Goal: Contribute content: Add original content to the website for others to see

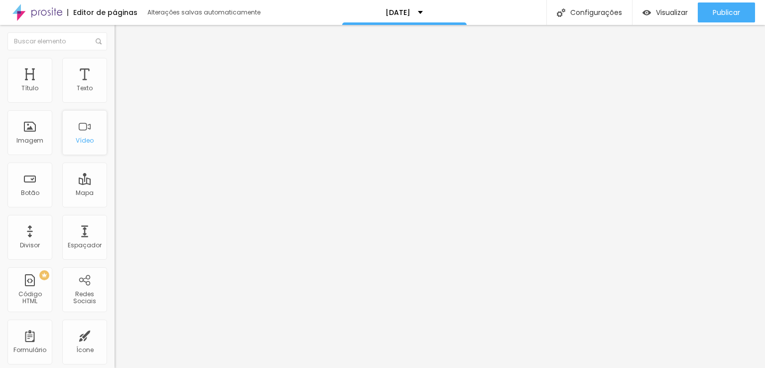
click at [89, 138] on div "Vídeo" at bounding box center [84, 132] width 45 height 45
click at [115, 86] on span "Adicionar imagem" at bounding box center [147, 81] width 64 height 8
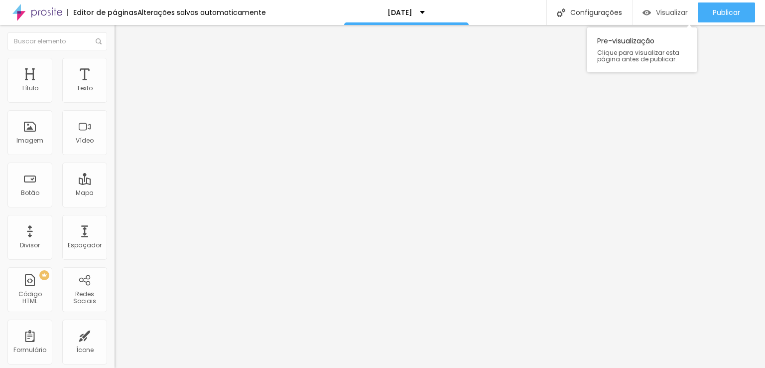
click at [672, 11] on span "Visualizar" at bounding box center [672, 12] width 32 height 8
click at [115, 86] on span "Adicionar imagem" at bounding box center [147, 81] width 64 height 8
drag, startPoint x: 454, startPoint y: 157, endPoint x: 440, endPoint y: 123, distance: 37.7
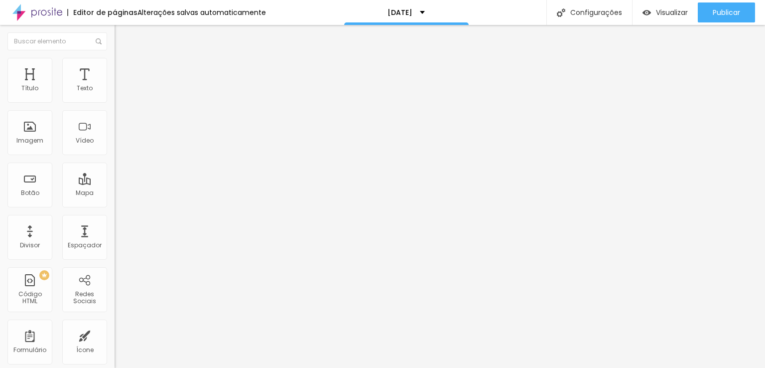
drag, startPoint x: 482, startPoint y: 219, endPoint x: 481, endPoint y: 226, distance: 6.6
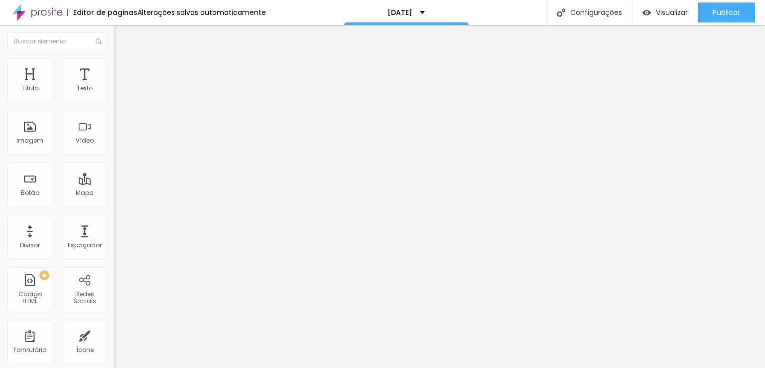
click at [115, 86] on span "Trocar imagem" at bounding box center [142, 81] width 54 height 8
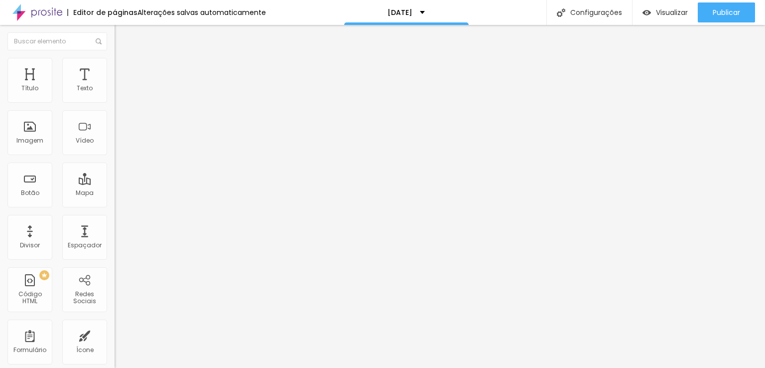
click at [35, 148] on div "Imagem" at bounding box center [29, 132] width 45 height 45
click at [115, 85] on div "Adicionar imagem" at bounding box center [172, 81] width 115 height 7
click at [115, 86] on span "Adicionar imagem" at bounding box center [147, 81] width 64 height 8
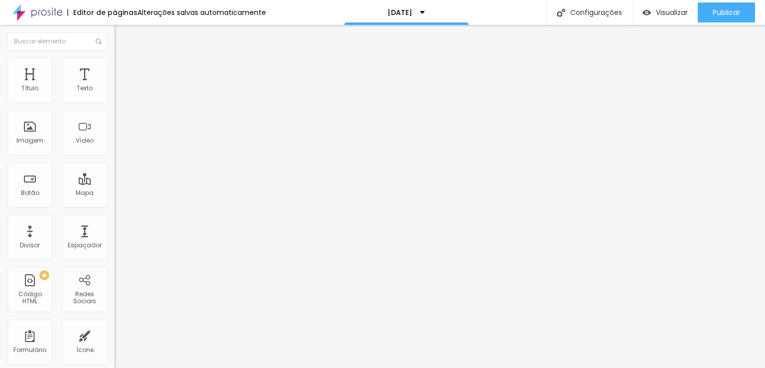
click at [115, 86] on span "Adicionar imagem" at bounding box center [147, 81] width 64 height 8
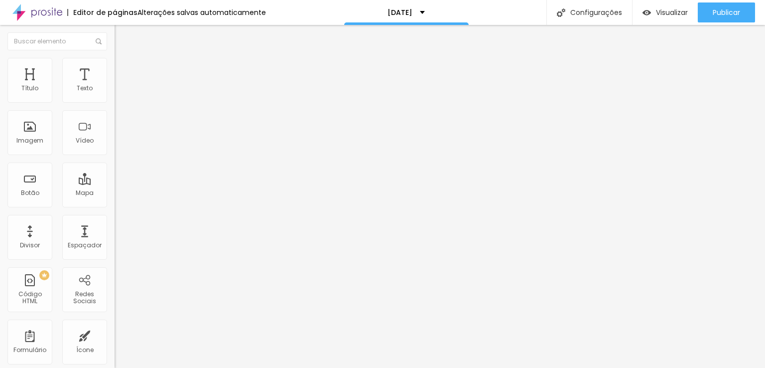
click at [115, 86] on span "Adicionar imagem" at bounding box center [147, 81] width 64 height 8
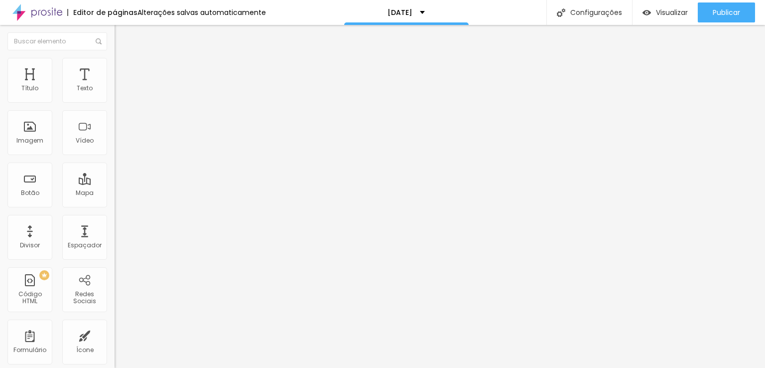
click at [115, 86] on span "Adicionar imagem" at bounding box center [147, 81] width 64 height 8
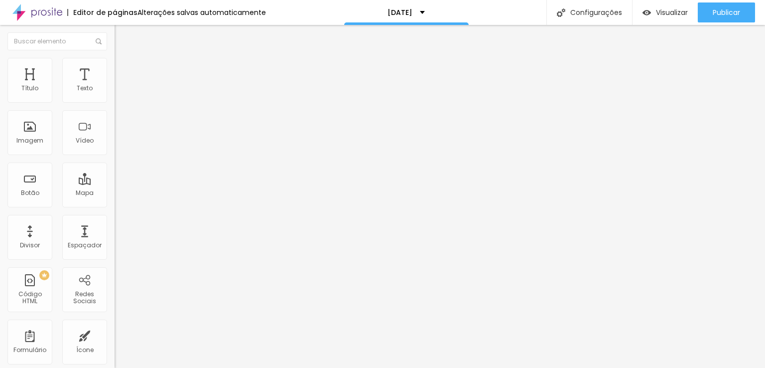
drag, startPoint x: 72, startPoint y: 143, endPoint x: 117, endPoint y: 188, distance: 63.4
click at [115, 86] on span "Trocar imagem" at bounding box center [142, 81] width 54 height 8
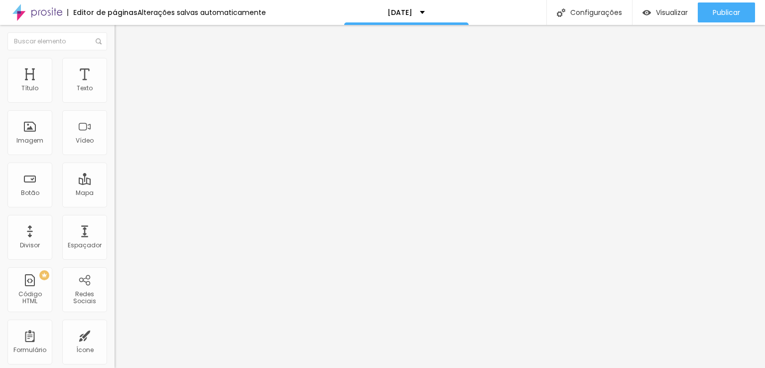
click at [115, 86] on span "Adicionar imagem" at bounding box center [147, 81] width 64 height 8
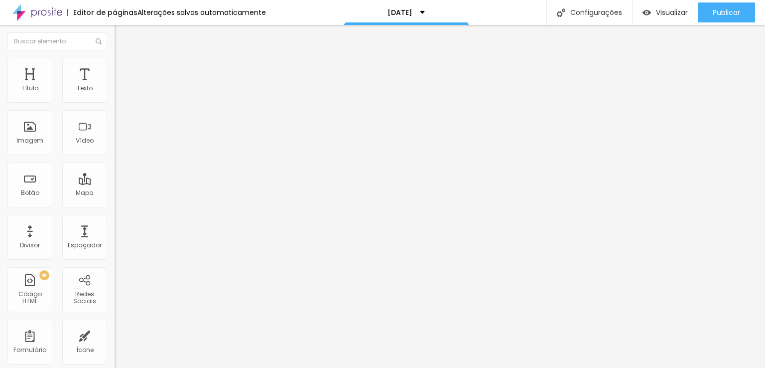
click at [671, 16] on span "Visualizar" at bounding box center [672, 12] width 32 height 8
